Goal: Transaction & Acquisition: Purchase product/service

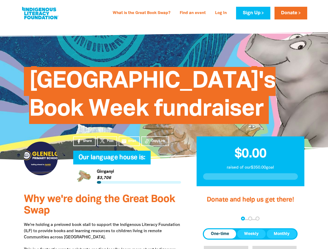
click at [164, 124] on span "[GEOGRAPHIC_DATA]'s Book Week fundraiser" at bounding box center [152, 97] width 247 height 53
click at [155, 141] on span "Copy Link" at bounding box center [158, 141] width 14 height 5
click at [210, 219] on div "arrow_back Back Step 1 Step 2 Step 3" at bounding box center [250, 219] width 95 height 6
click at [243, 219] on div "Navigate to step 1 of 3 to enter your donation amount" at bounding box center [242, 218] width 1 height 1
click at [220, 234] on span "One-time" at bounding box center [220, 234] width 18 height 6
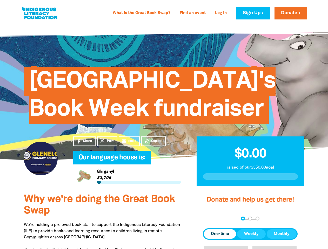
click at [252, 234] on span "Weekly" at bounding box center [251, 234] width 15 height 6
